Goal: Task Accomplishment & Management: Manage account settings

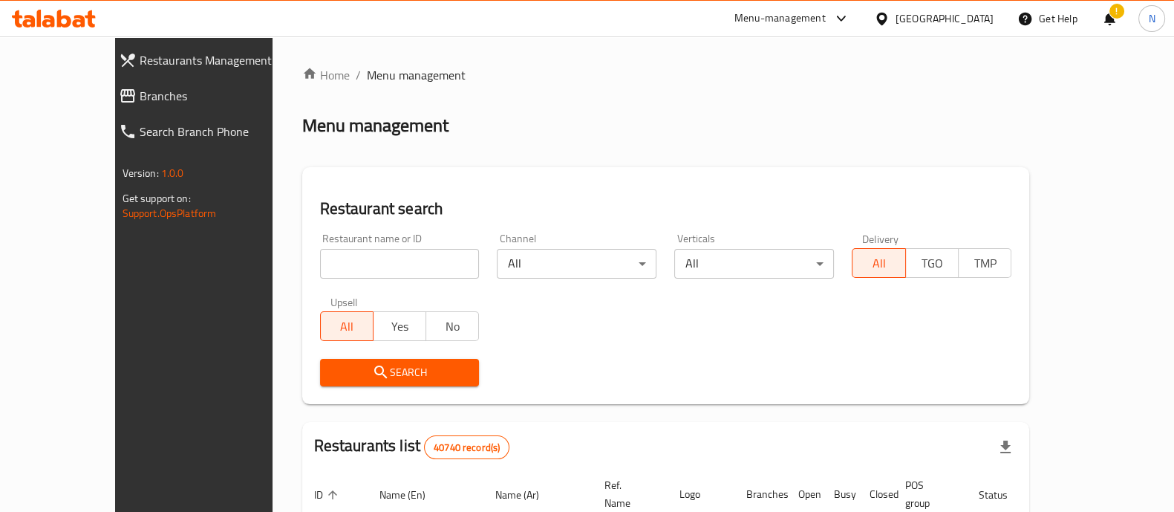
drag, startPoint x: 0, startPoint y: 0, endPoint x: 334, endPoint y: 256, distance: 421.1
click at [334, 256] on input "search" at bounding box center [400, 264] width 160 height 30
type input "Tortina"
click at [953, 264] on span "TGO" at bounding box center [932, 264] width 41 height 22
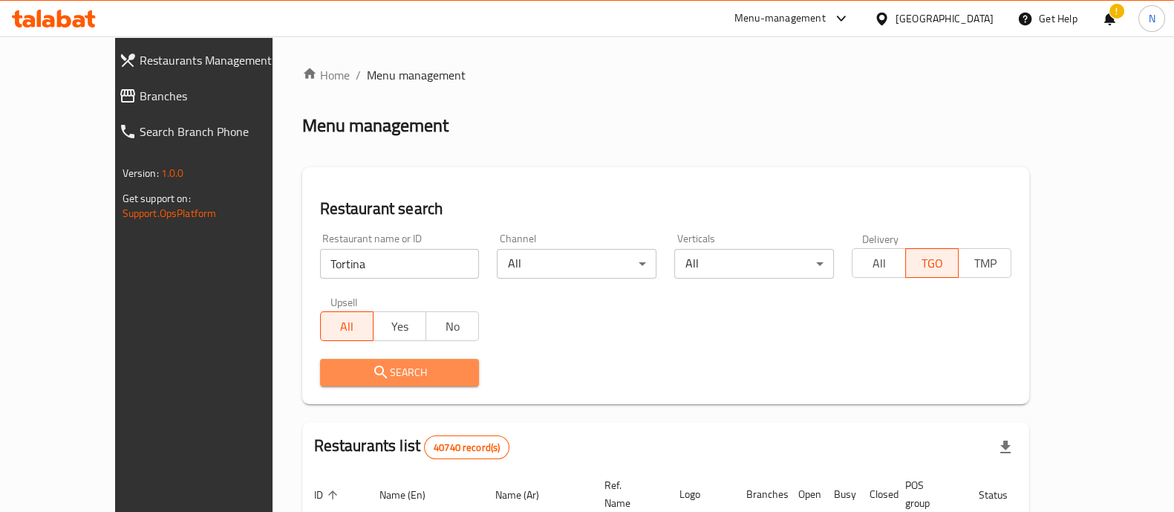
click at [404, 365] on span "Search" at bounding box center [400, 372] width 136 height 19
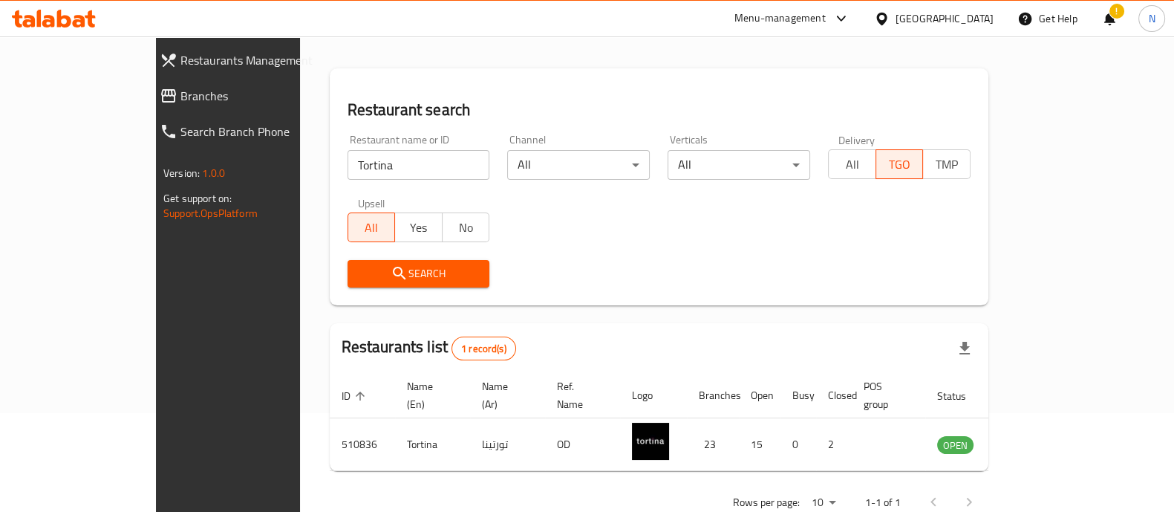
scroll to position [121, 0]
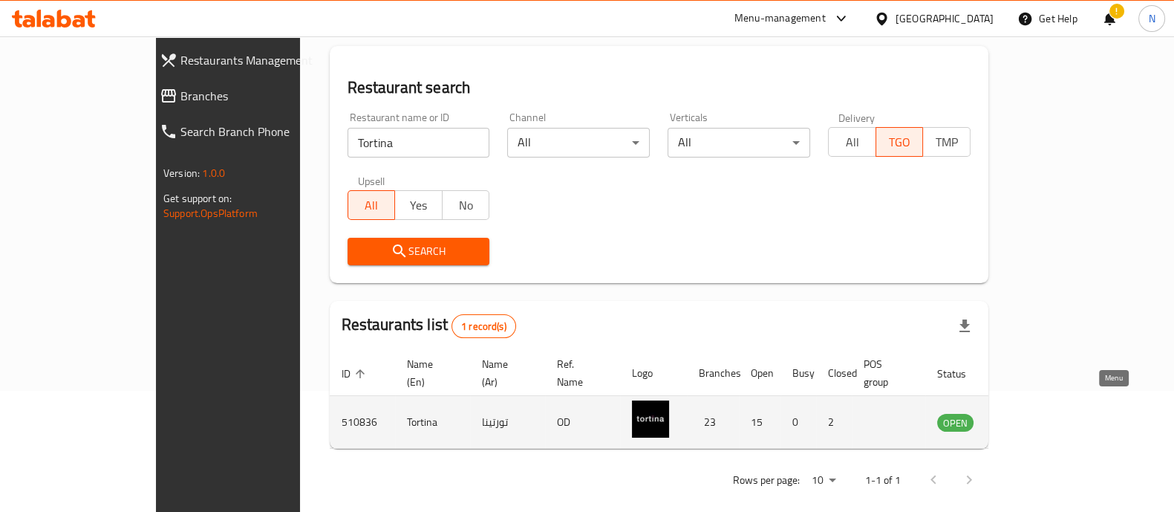
click at [1032, 417] on icon "enhanced table" at bounding box center [1024, 423] width 16 height 13
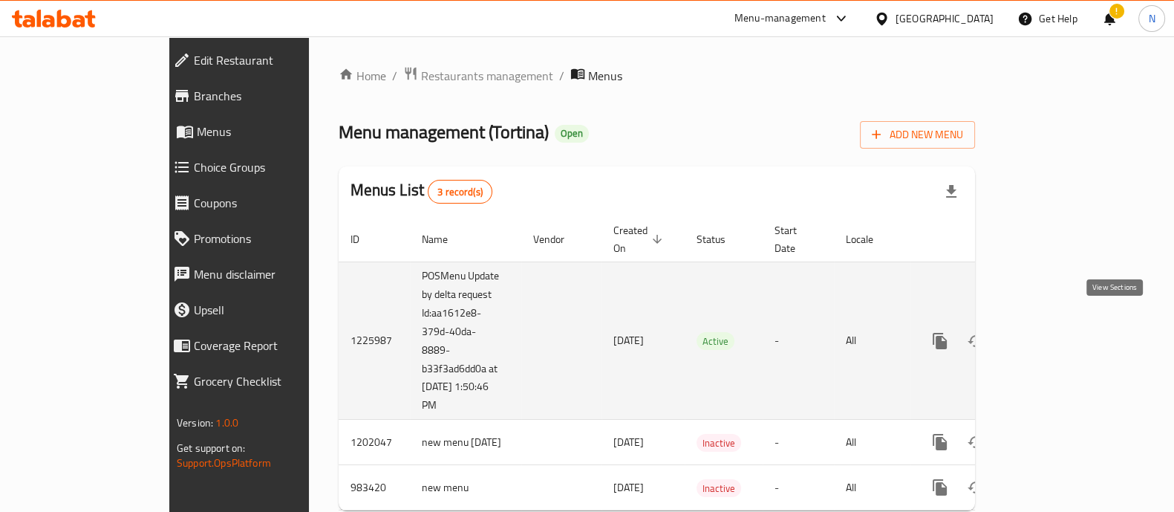
click at [1054, 334] on icon "enhanced table" at bounding box center [1047, 340] width 13 height 13
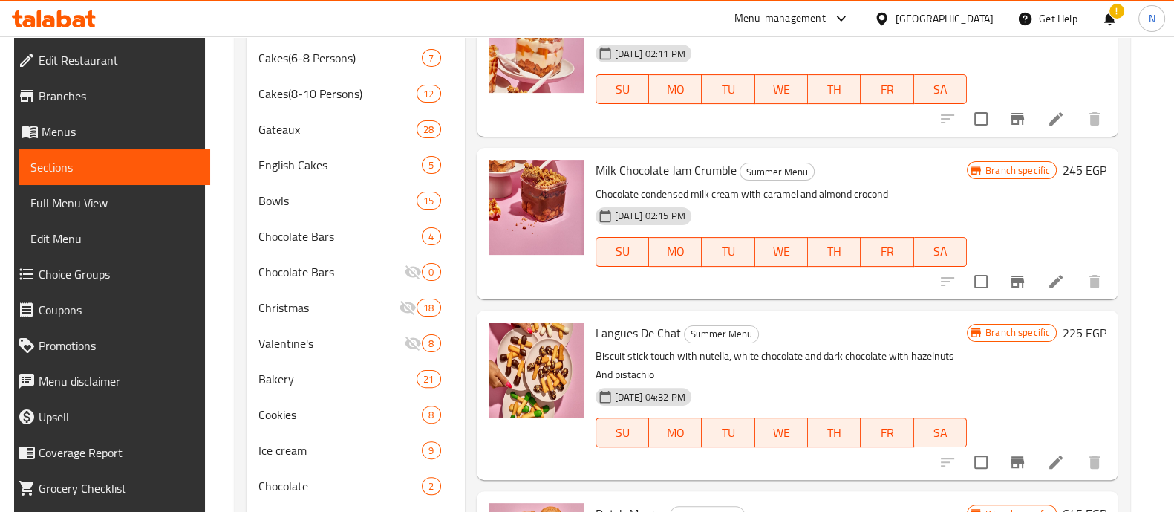
scroll to position [575, 0]
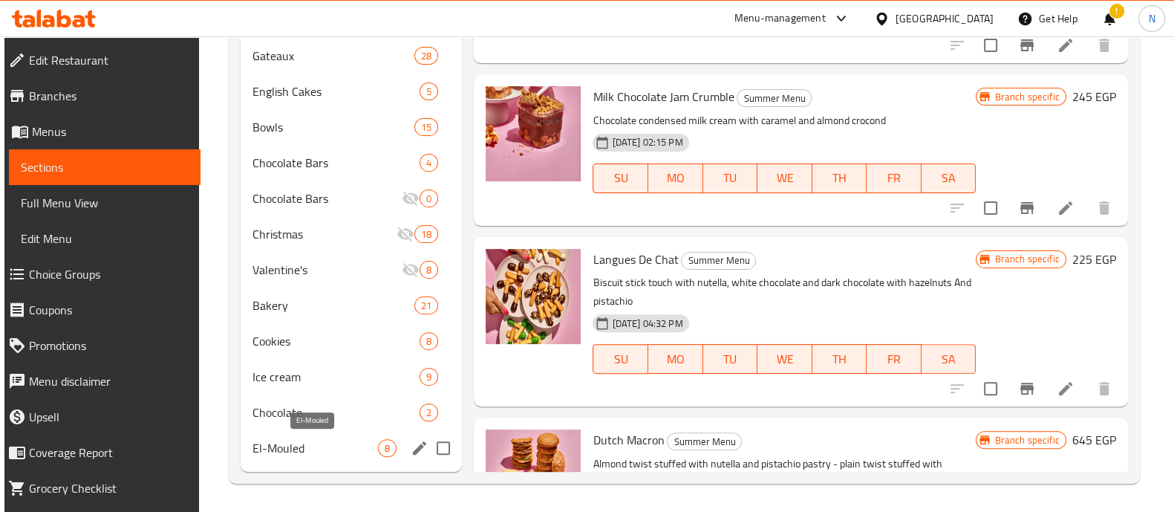
click at [302, 451] on span "El-Mouled" at bounding box center [316, 448] width 126 height 18
